Goal: Task Accomplishment & Management: Complete application form

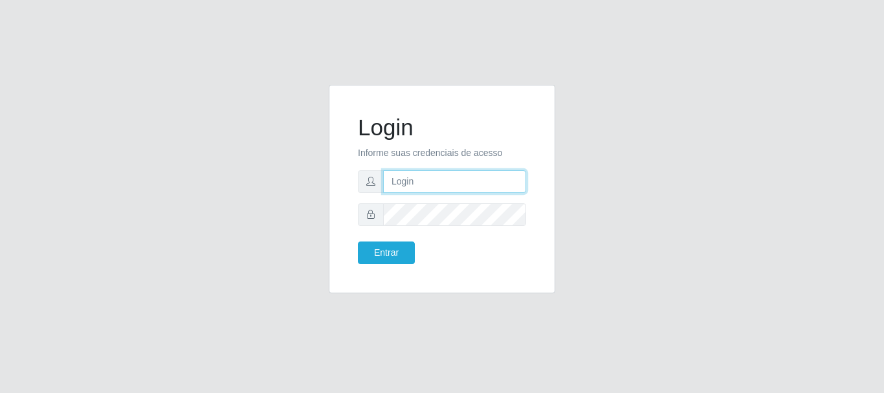
click at [458, 170] on input "text" at bounding box center [454, 181] width 143 height 23
type input "Ubiratan@confglacer"
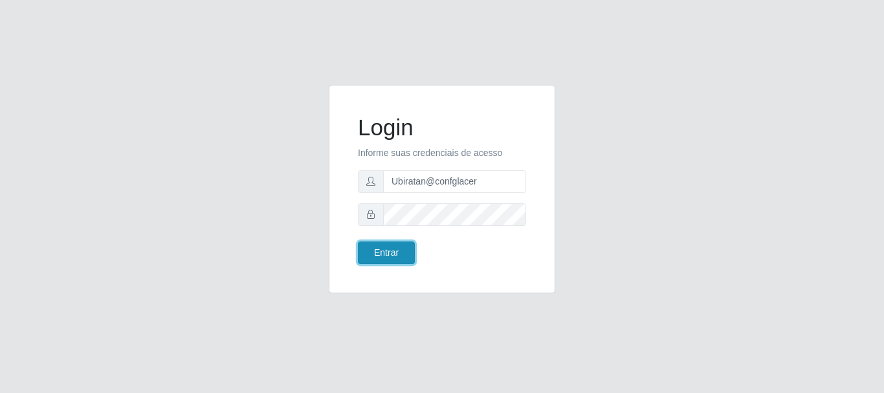
click at [398, 253] on button "Entrar" at bounding box center [386, 253] width 57 height 23
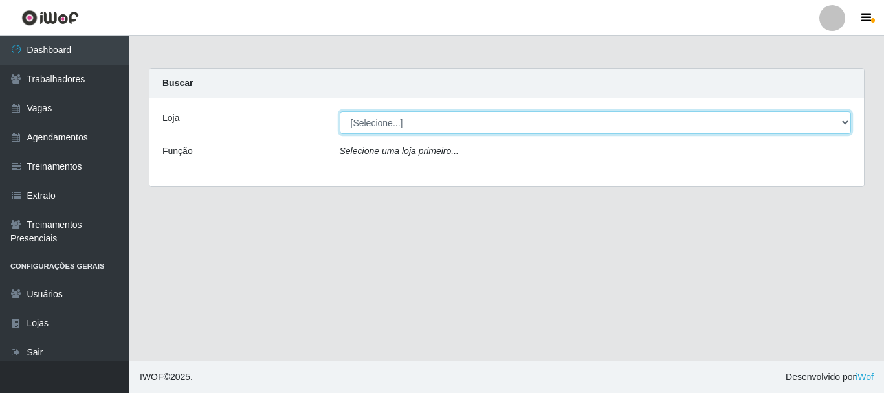
click at [512, 119] on select "[Selecione...] Glace Real Confeitaria" at bounding box center [596, 122] width 512 height 23
select select "445"
click at [340, 111] on select "[Selecione...] Glace Real Confeitaria" at bounding box center [596, 122] width 512 height 23
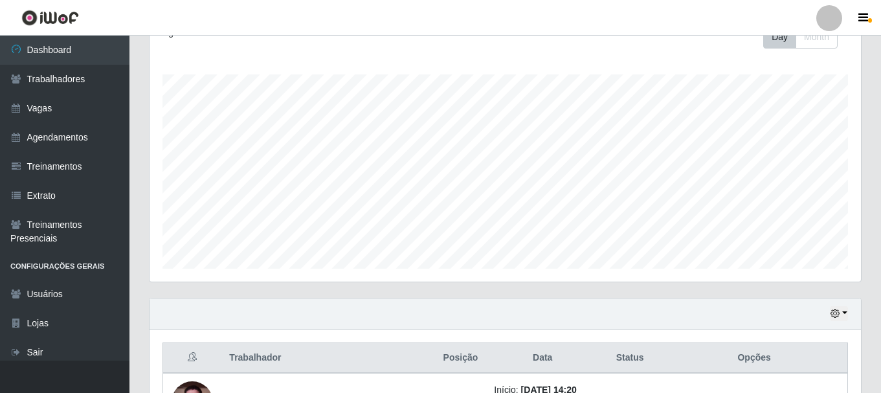
scroll to position [294, 0]
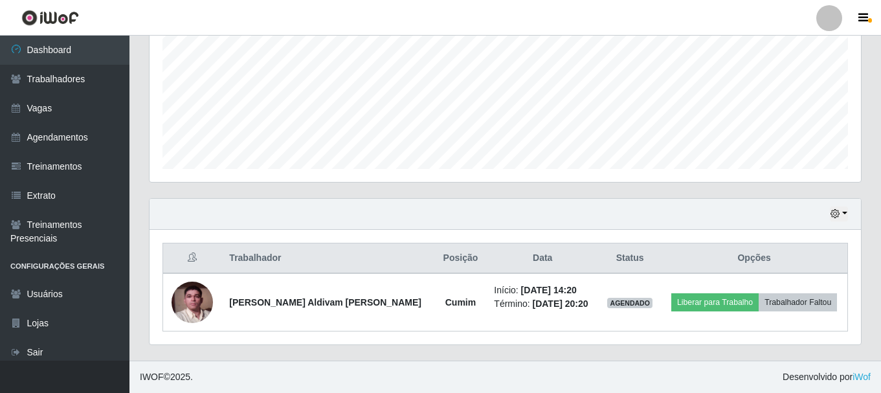
click at [848, 216] on div "Hoje 1 dia 3 dias 1 Semana Não encerrados" at bounding box center [506, 214] width 712 height 31
click at [841, 216] on button "button" at bounding box center [839, 214] width 18 height 15
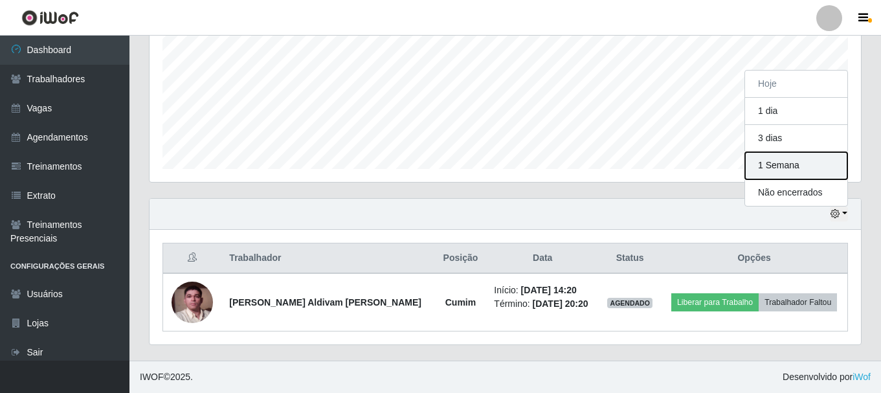
click at [809, 172] on button "1 Semana" at bounding box center [796, 165] width 102 height 27
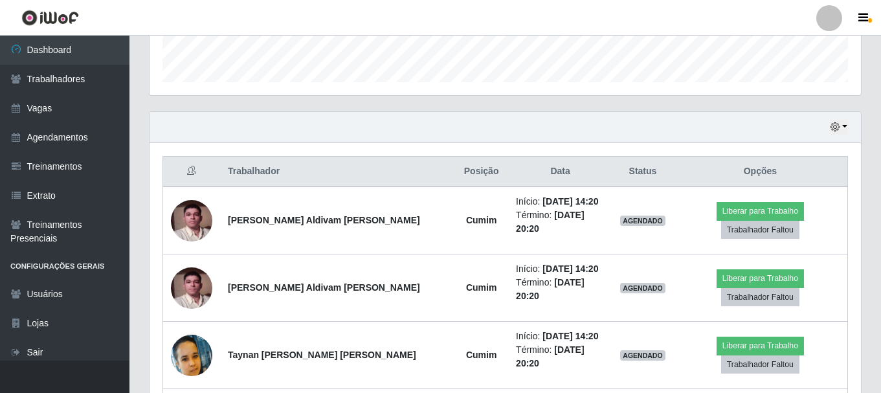
scroll to position [57, 0]
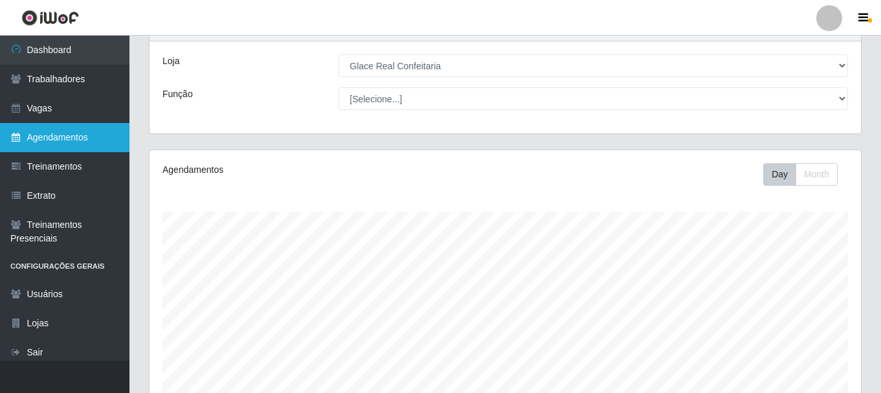
click at [81, 144] on link "Agendamentos" at bounding box center [64, 137] width 129 height 29
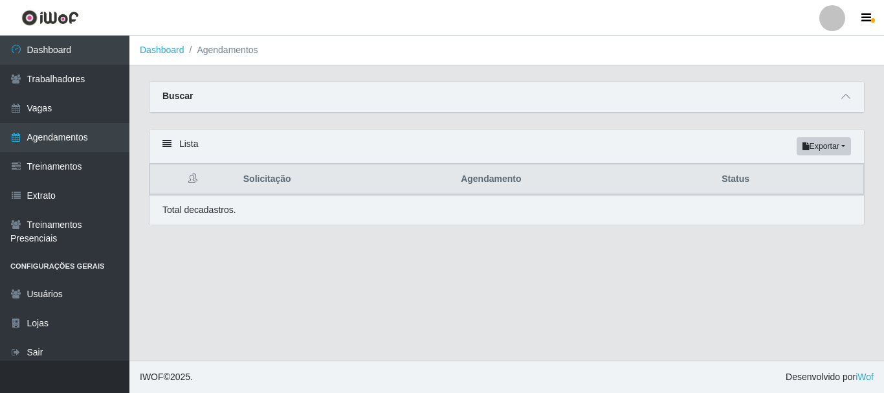
click at [532, 98] on div "Buscar" at bounding box center [507, 97] width 715 height 31
click at [851, 100] on span at bounding box center [846, 96] width 16 height 15
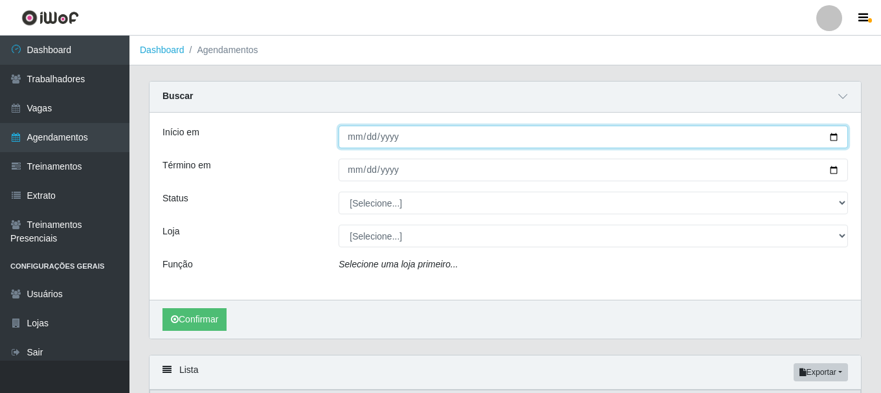
click at [358, 137] on input "Início em" at bounding box center [594, 137] width 510 height 23
type input "2025-10-20"
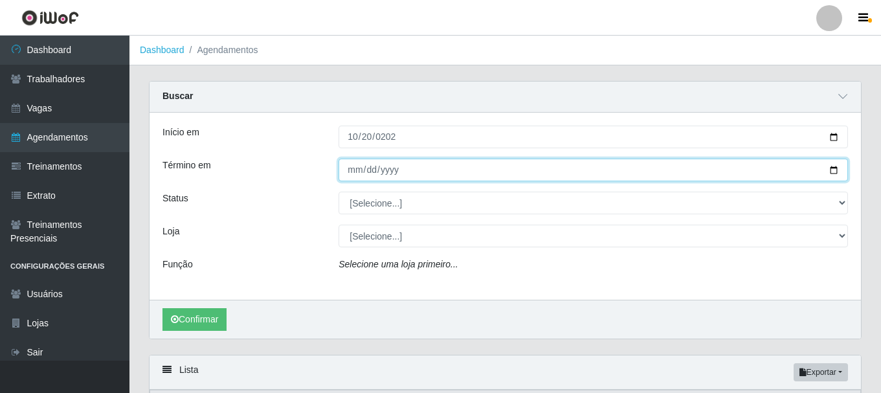
type input "0003-10-31"
type input "2025-10-31"
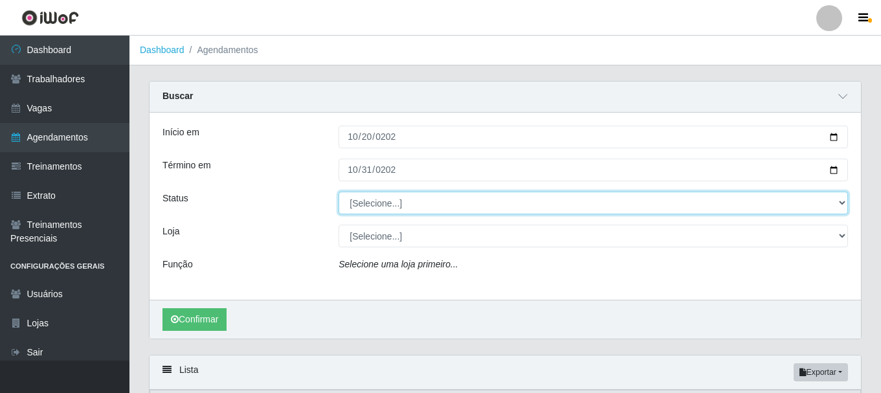
click at [368, 207] on select "[Selecione...] AGENDADO AGUARDANDO LIBERAR EM ANDAMENTO EM REVISÃO FINALIZADO C…" at bounding box center [594, 203] width 510 height 23
select select "AGENDADO"
click at [339, 192] on select "[Selecione...] AGENDADO AGUARDANDO LIBERAR EM ANDAMENTO EM REVISÃO FINALIZADO C…" at bounding box center [594, 203] width 510 height 23
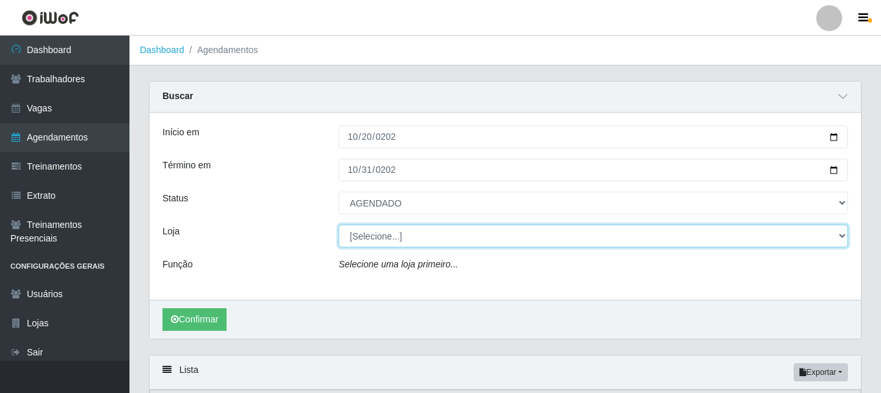
click at [389, 243] on select "[Selecione...] Glace Real Confeitaria" at bounding box center [594, 236] width 510 height 23
select select "445"
click at [339, 225] on select "[Selecione...] Glace Real Confeitaria" at bounding box center [594, 236] width 510 height 23
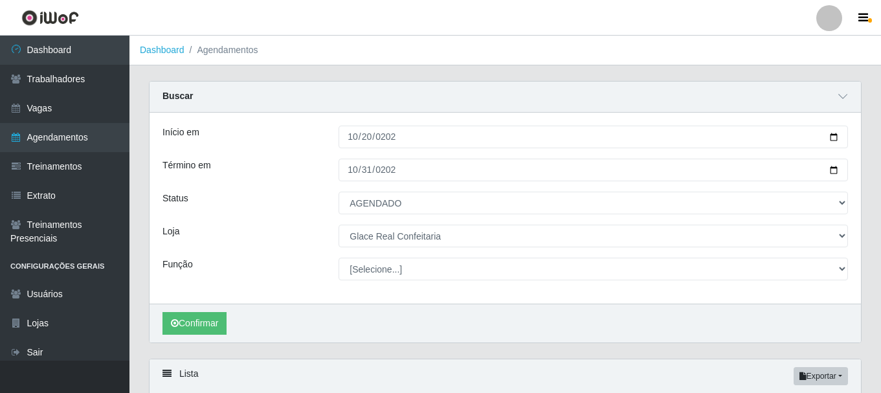
click at [220, 336] on div "Confirmar" at bounding box center [506, 323] width 712 height 39
click at [218, 324] on button "Confirmar" at bounding box center [195, 323] width 64 height 23
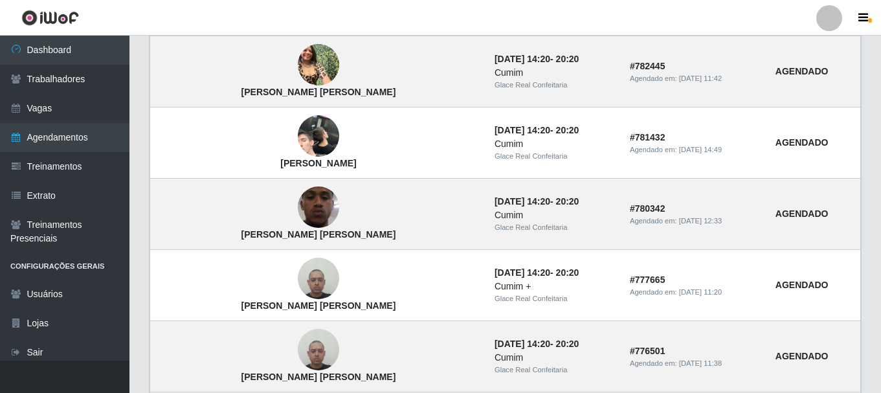
scroll to position [324, 0]
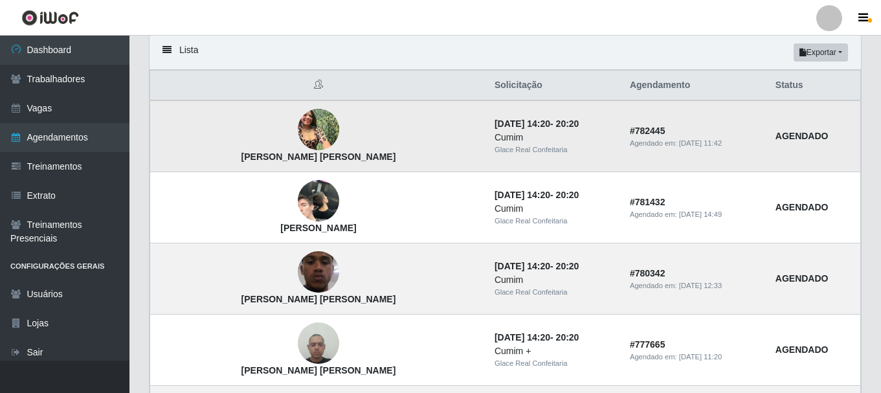
click at [298, 128] on img at bounding box center [318, 129] width 41 height 55
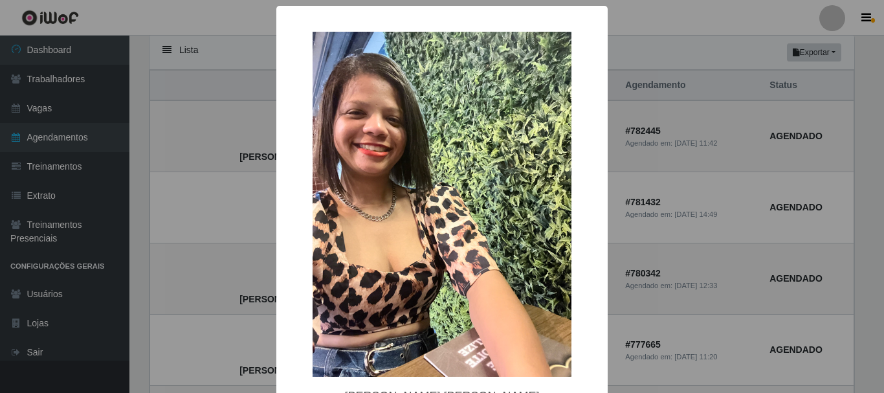
click at [738, 280] on div "× Ana Beatriz da Silva Brito OK Cancel" at bounding box center [442, 196] width 884 height 393
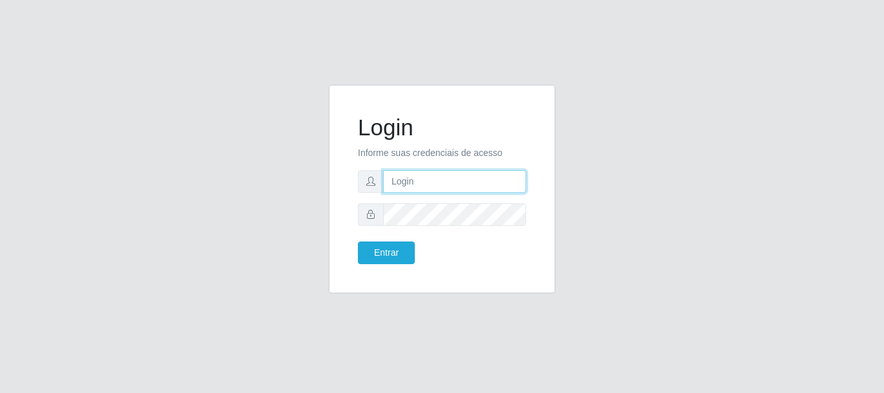
click at [429, 176] on input "text" at bounding box center [454, 181] width 143 height 23
type input "Ubiratan@confglacer"
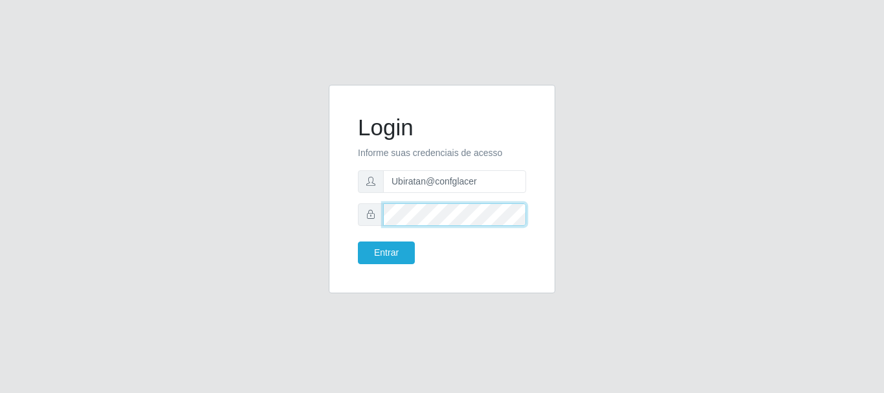
click at [358, 242] on button "Entrar" at bounding box center [386, 253] width 57 height 23
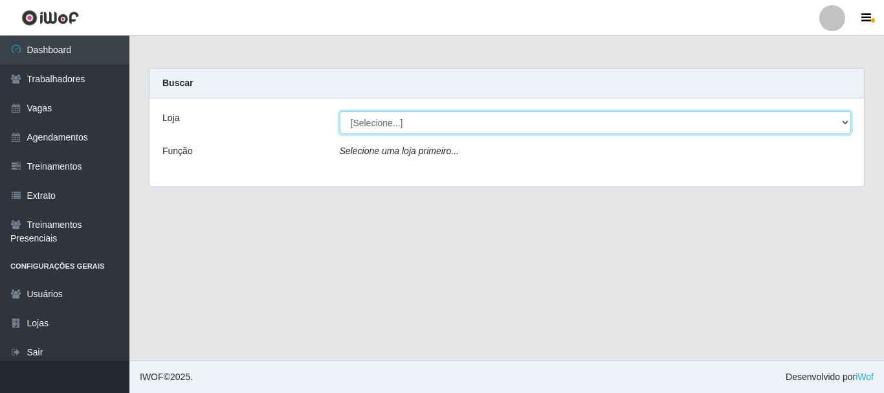
click at [849, 122] on select "[Selecione...] Glace Real Confeitaria" at bounding box center [596, 122] width 512 height 23
select select "445"
click at [340, 111] on select "[Selecione...] Glace Real Confeitaria" at bounding box center [596, 122] width 512 height 23
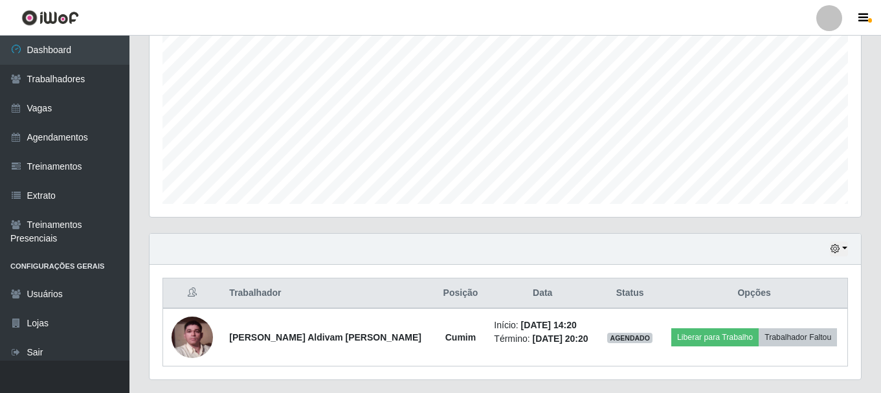
scroll to position [294, 0]
